Goal: Find contact information: Find contact information

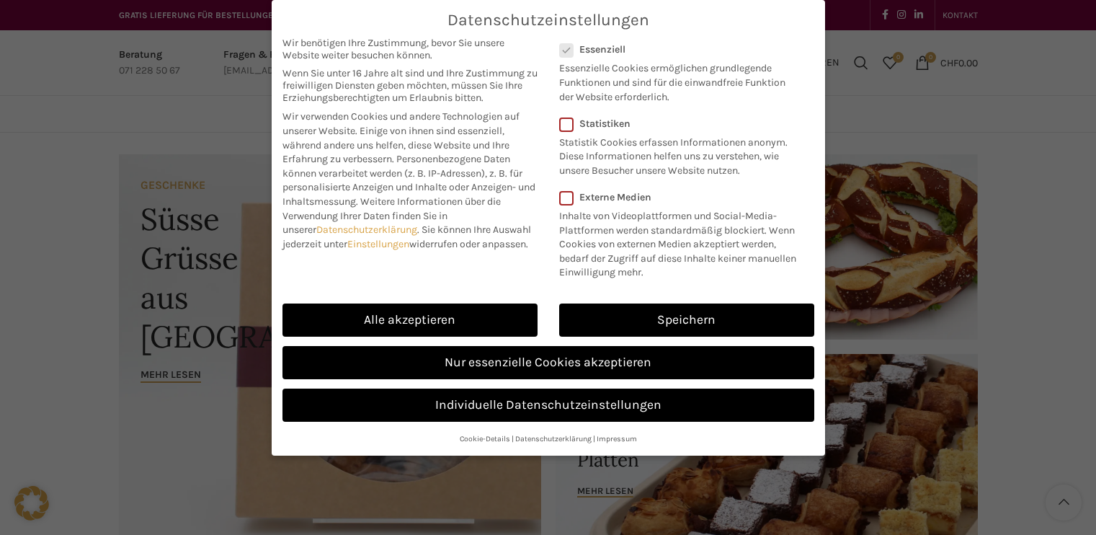
scroll to position [144, 0]
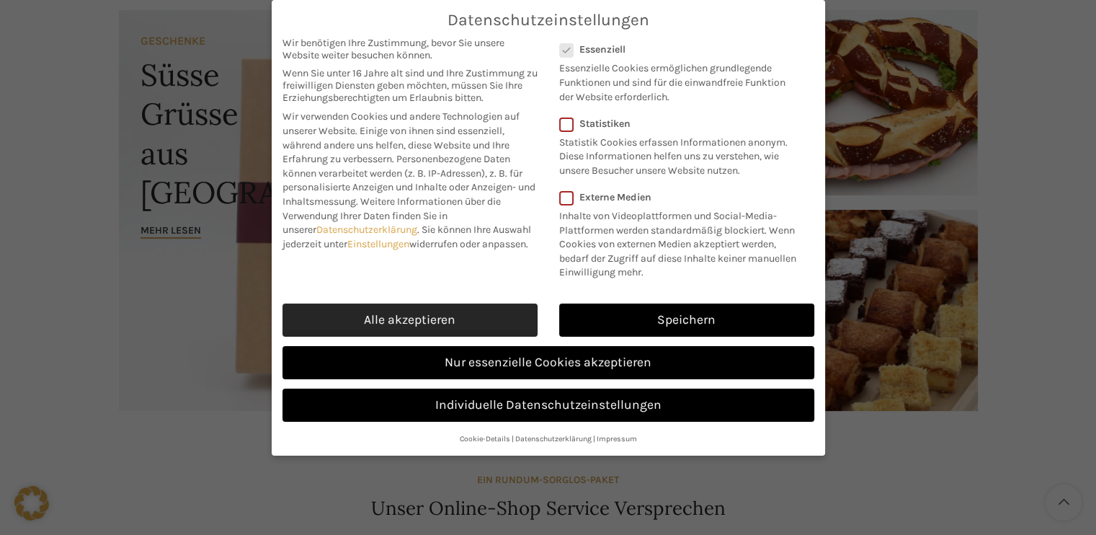
click at [432, 319] on link "Alle akzeptieren" at bounding box center [409, 319] width 255 height 33
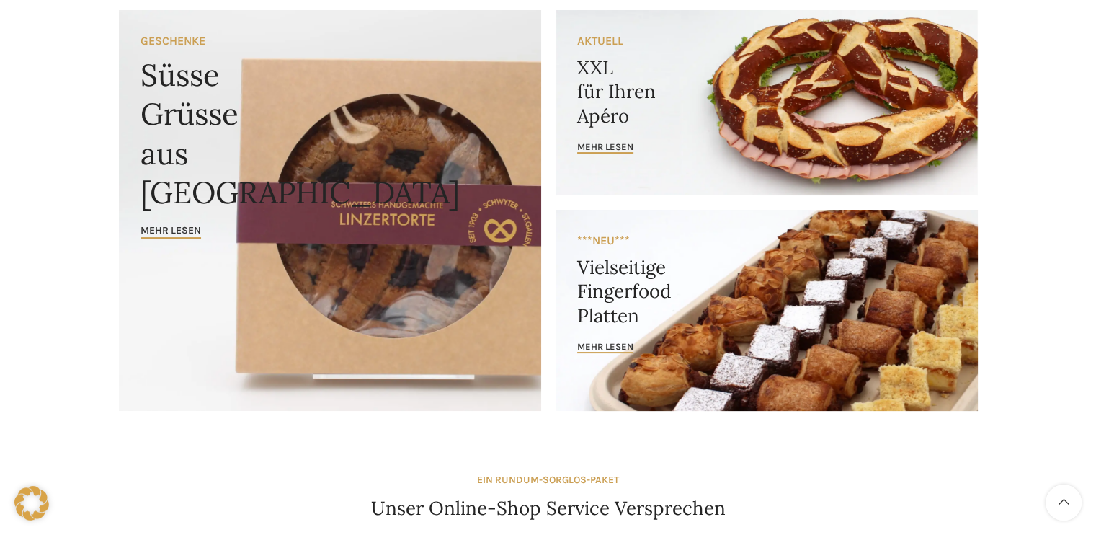
checkbox input "true"
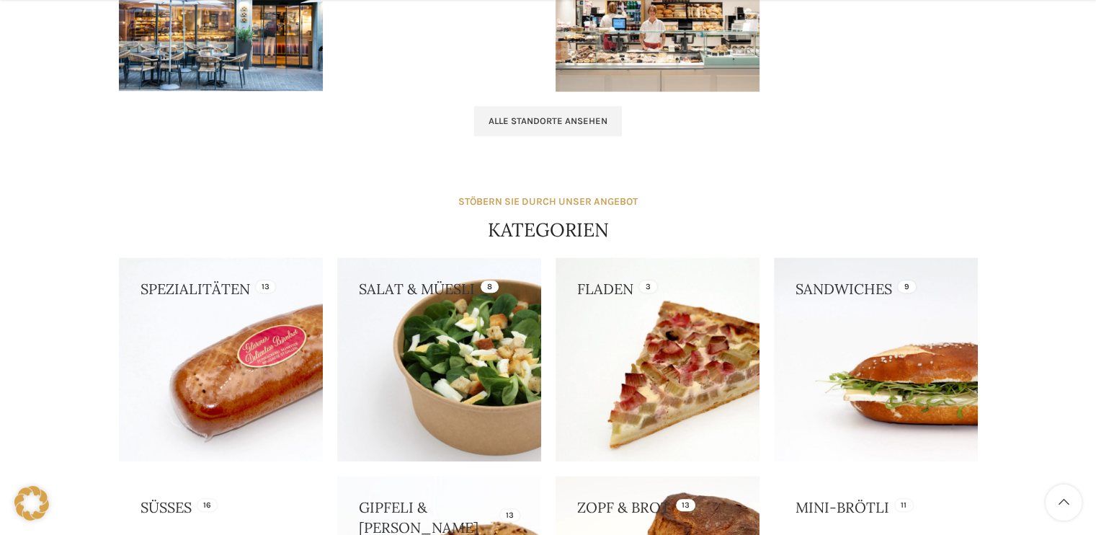
scroll to position [1578, 0]
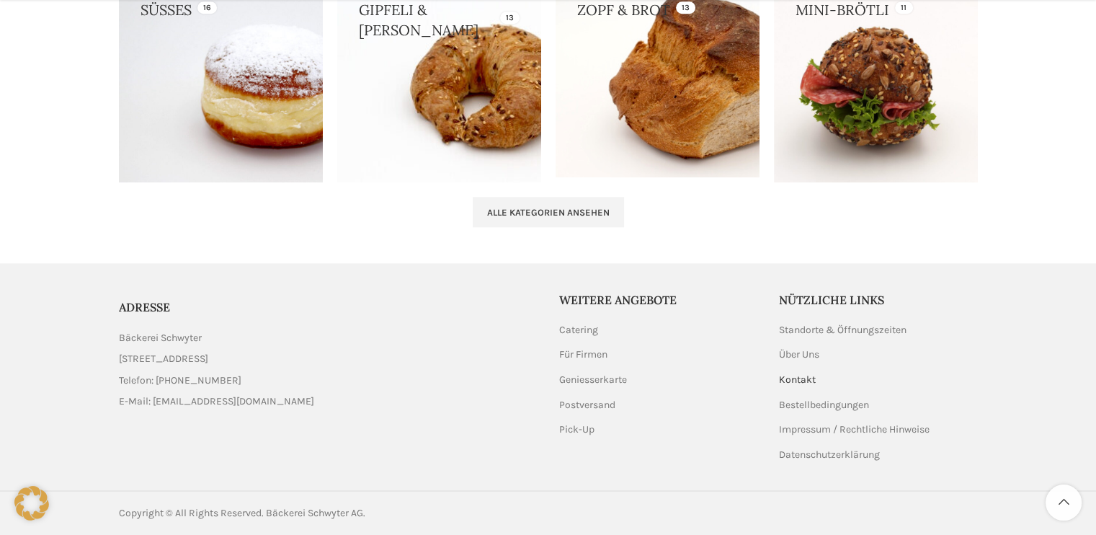
click at [801, 378] on link "Kontakt" at bounding box center [798, 380] width 38 height 14
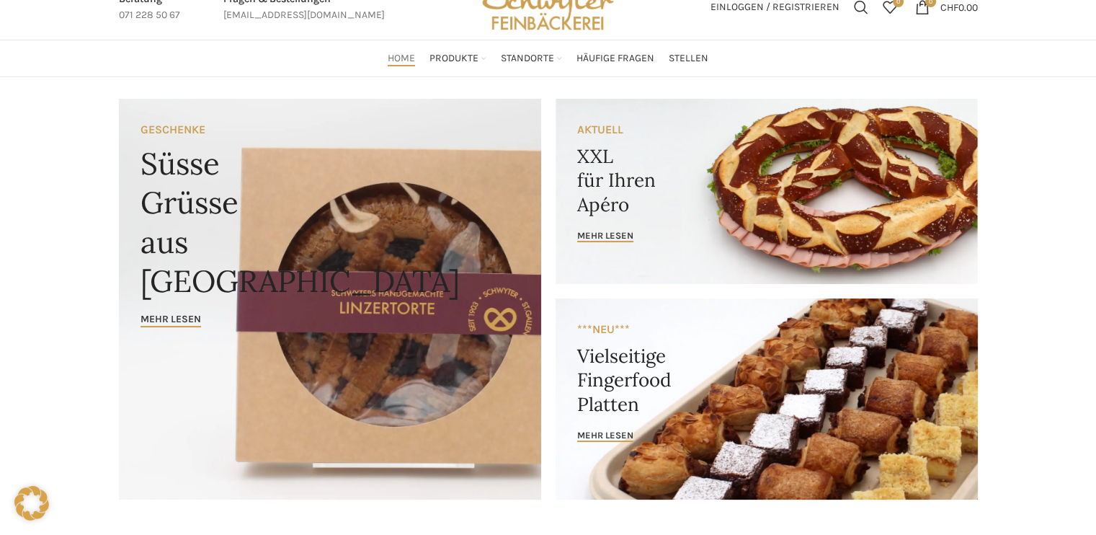
scroll to position [0, 0]
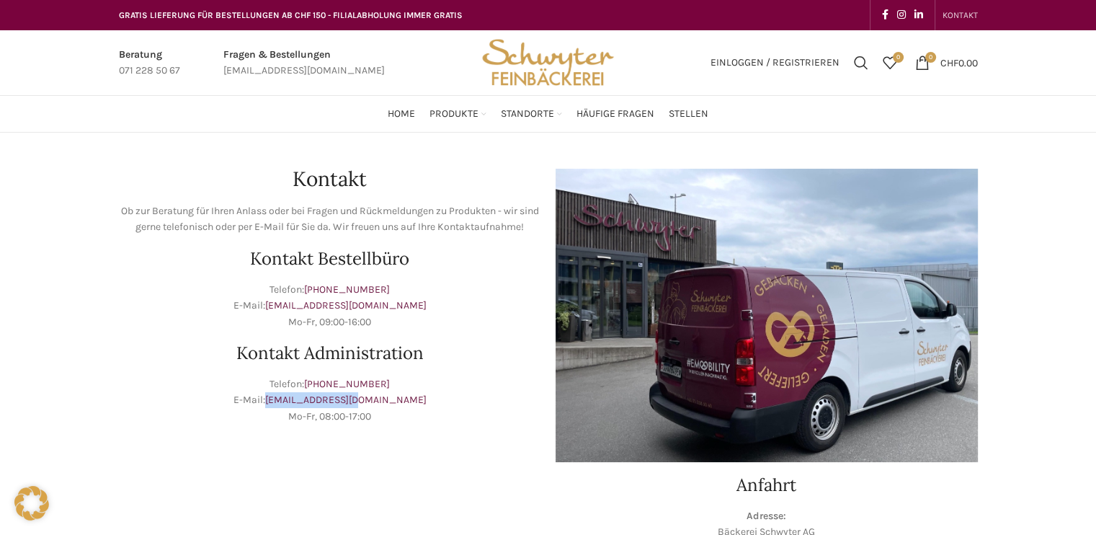
drag, startPoint x: 401, startPoint y: 399, endPoint x: 300, endPoint y: 399, distance: 100.9
click at [300, 399] on p "Telefon: [PHONE_NUMBER] E-Mail: [EMAIL_ADDRESS][DOMAIN_NAME] Mo-Fr, 08:00-17:00" at bounding box center [330, 400] width 422 height 48
copy link "[EMAIL_ADDRESS][DOMAIN_NAME]"
